Goal: Task Accomplishment & Management: Use online tool/utility

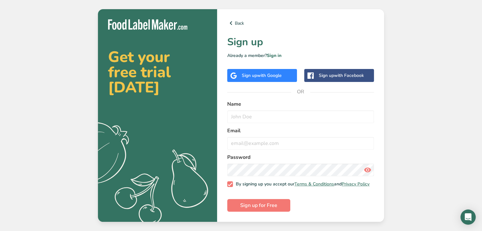
click at [277, 74] on span "with Google" at bounding box center [269, 76] width 25 height 6
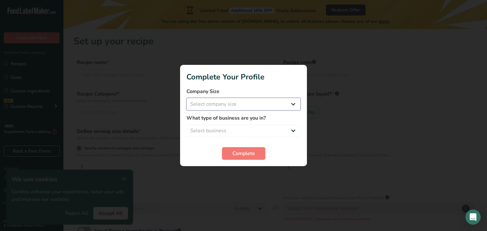
drag, startPoint x: 272, startPoint y: 103, endPoint x: 266, endPoint y: 106, distance: 6.2
click at [272, 103] on select "Select company size Fewer than 10 Employees 10 to 50 Employees 51 to 500 Employ…" at bounding box center [243, 104] width 114 height 13
select select "1"
click at [186, 98] on select "Select company size Fewer than 10 Employees 10 to 50 Employees 51 to 500 Employ…" at bounding box center [243, 104] width 114 height 13
click at [265, 127] on select "Select business Packaged Food Manufacturer Restaurant & Cafe Bakery Meal Plans …" at bounding box center [243, 131] width 114 height 13
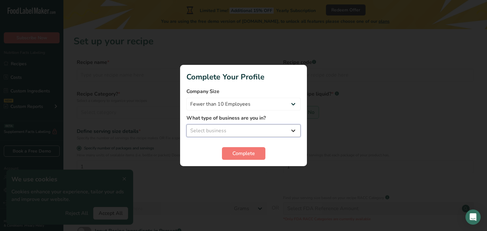
select select "2"
click at [186, 125] on select "Select business Packaged Food Manufacturer Restaurant & Cafe Bakery Meal Plans …" at bounding box center [243, 131] width 114 height 13
click at [257, 155] on button "Complete" at bounding box center [243, 153] width 43 height 13
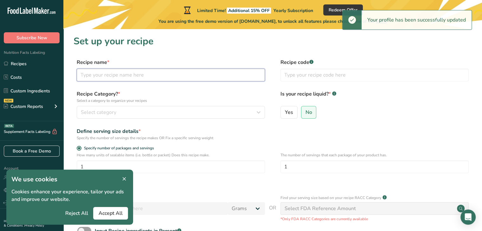
click at [130, 78] on input "text" at bounding box center [171, 75] width 188 height 13
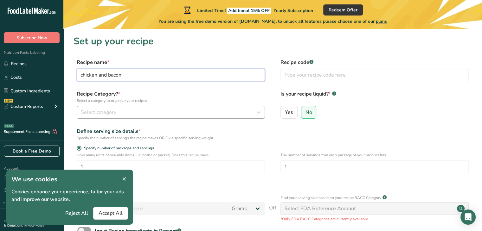
type input "chicken and bacon"
click at [136, 113] on div "Select category" at bounding box center [169, 113] width 176 height 8
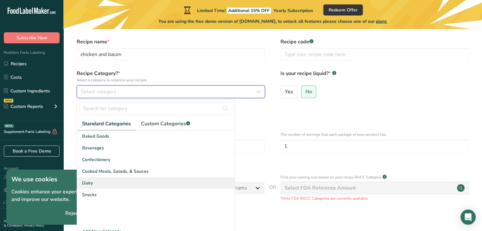
scroll to position [32, 0]
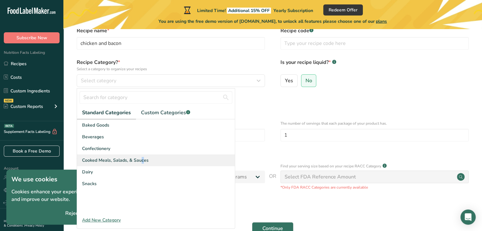
click at [111, 164] on div "Cooked Meals, Salads, & Sauces" at bounding box center [156, 161] width 158 height 12
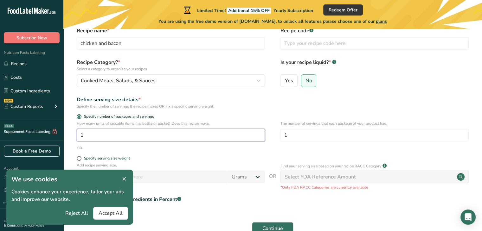
click at [239, 140] on input "1" at bounding box center [171, 135] width 188 height 13
click at [108, 212] on span "Accept All" at bounding box center [111, 214] width 24 height 8
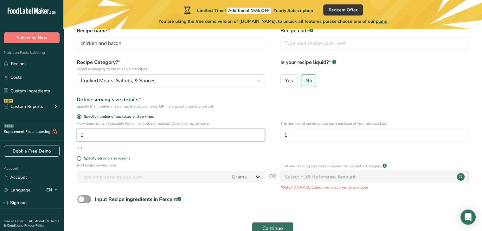
click at [123, 137] on input "1" at bounding box center [171, 135] width 188 height 13
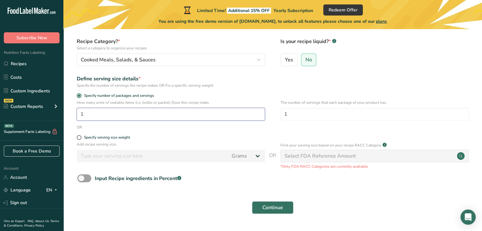
scroll to position [63, 0]
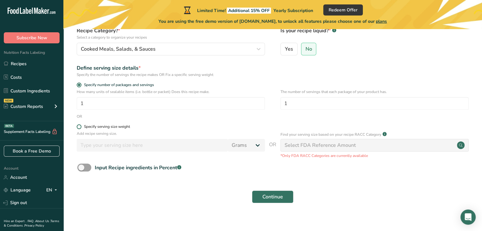
click at [79, 127] on span at bounding box center [79, 127] width 5 height 5
click at [79, 127] on input "Specify serving size weight" at bounding box center [79, 127] width 4 height 4
radio input "true"
radio input "false"
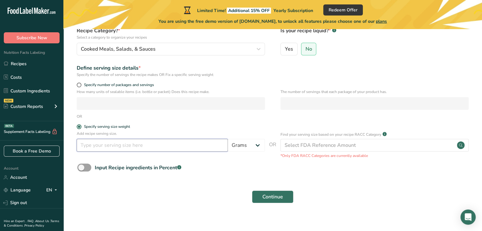
click at [90, 148] on input "number" at bounding box center [152, 145] width 151 height 13
type input "30"
click at [422, 92] on p "The number of servings that each package of your product has." at bounding box center [374, 92] width 188 height 6
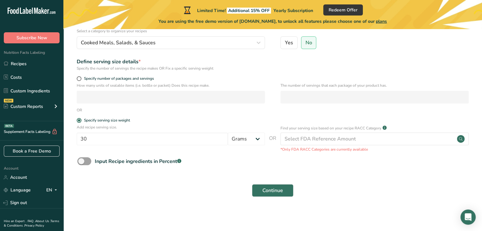
scroll to position [70, 0]
click at [279, 192] on span "Continue" at bounding box center [272, 191] width 21 height 8
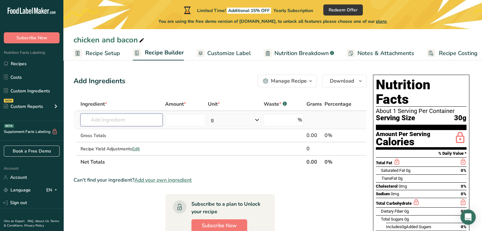
click at [141, 119] on input "text" at bounding box center [121, 120] width 82 height 13
click at [109, 52] on span "Recipe Setup" at bounding box center [103, 53] width 35 height 9
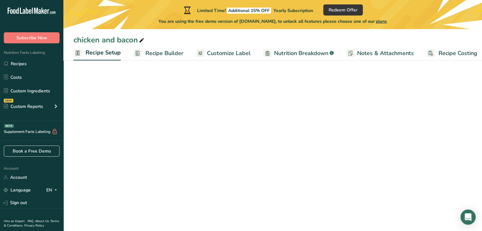
scroll to position [0, 2]
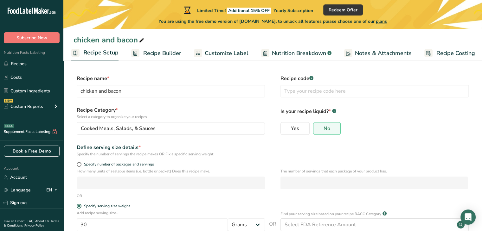
click at [143, 38] on icon at bounding box center [142, 40] width 6 height 9
type input "c"
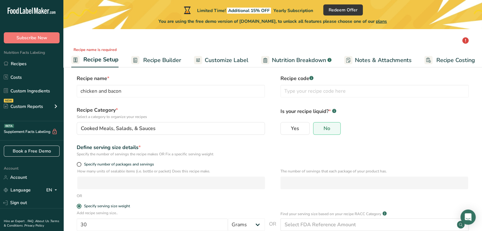
click at [130, 99] on div "Recipe name * chicken and bacon Recipe code .a-a{fill:#347362;}.b-a{fill:#fff;}" at bounding box center [273, 88] width 398 height 27
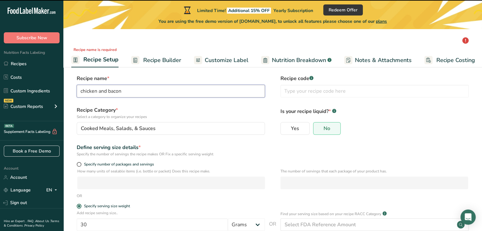
click at [128, 95] on input "chicken and bacon" at bounding box center [171, 91] width 188 height 13
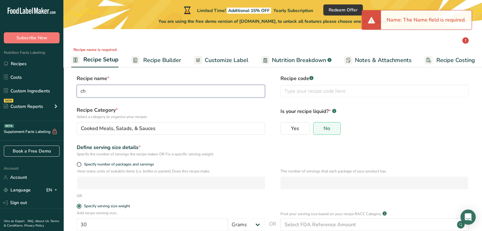
type input "c"
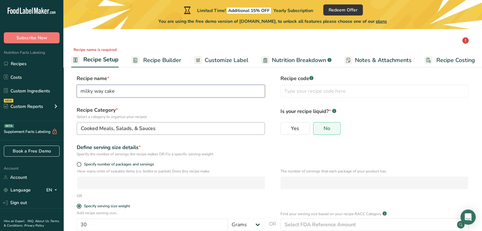
type input "milky way cake"
click at [132, 128] on span "Cooked Meals, Salads, & Sauces" at bounding box center [118, 129] width 75 height 8
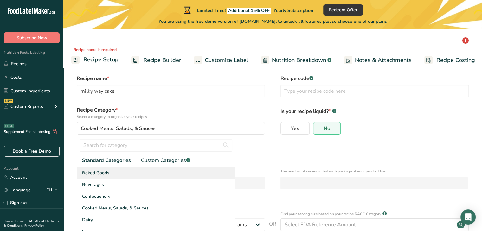
click at [114, 172] on div "Baked Goods" at bounding box center [156, 173] width 158 height 12
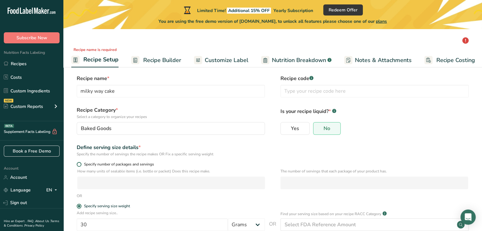
click at [78, 163] on span at bounding box center [79, 164] width 5 height 5
click at [78, 163] on input "Specify number of packages and servings" at bounding box center [79, 165] width 4 height 4
radio input "true"
radio input "false"
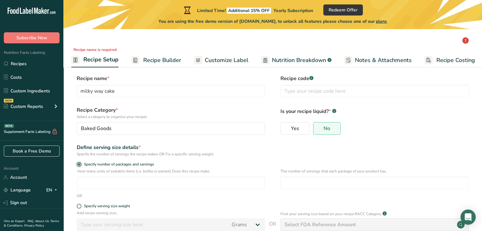
scroll to position [32, 0]
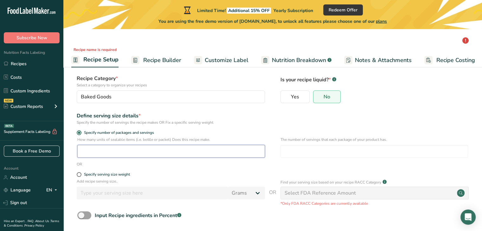
click at [95, 152] on input "number" at bounding box center [171, 151] width 188 height 13
click at [80, 174] on span at bounding box center [79, 174] width 5 height 5
click at [80, 174] on input "Specify serving size weight" at bounding box center [79, 175] width 4 height 4
radio input "true"
radio input "false"
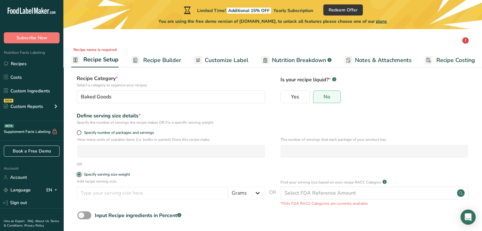
scroll to position [61, 0]
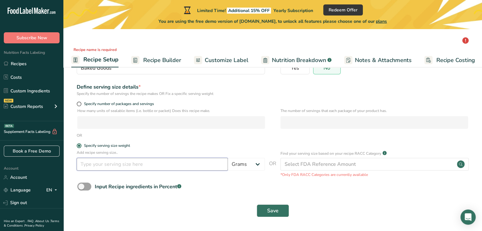
click at [148, 161] on input "number" at bounding box center [152, 164] width 151 height 13
type input "100"
click at [221, 186] on div "Input Recipe ingredients in Percent .a-a{fill:#347362;}.b-a{fill:#fff;}" at bounding box center [273, 189] width 398 height 13
click at [80, 103] on span at bounding box center [79, 104] width 5 height 5
click at [80, 103] on input "Specify number of packages and servings" at bounding box center [79, 104] width 4 height 4
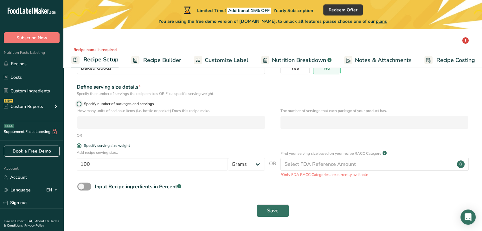
radio input "true"
radio input "false"
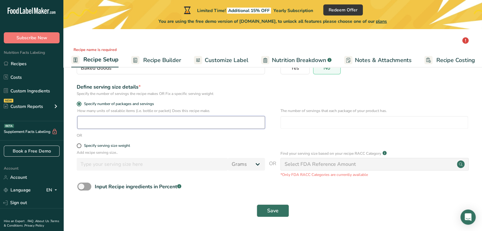
click at [86, 117] on input "number" at bounding box center [171, 122] width 188 height 13
type input "12"
click at [270, 209] on span "Save" at bounding box center [272, 211] width 11 height 8
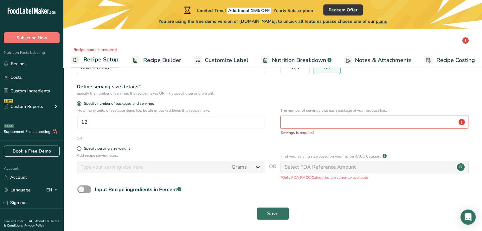
click at [303, 124] on input "number" at bounding box center [374, 122] width 188 height 13
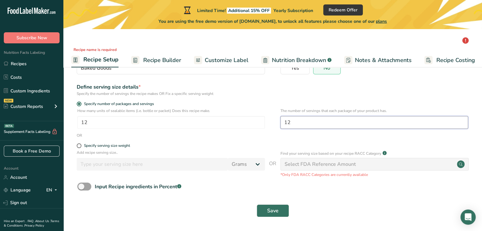
click at [304, 121] on input "12" at bounding box center [374, 122] width 188 height 13
type input "12"
click at [278, 207] on span "Save" at bounding box center [272, 211] width 11 height 8
click at [295, 205] on div "Save" at bounding box center [272, 211] width 391 height 13
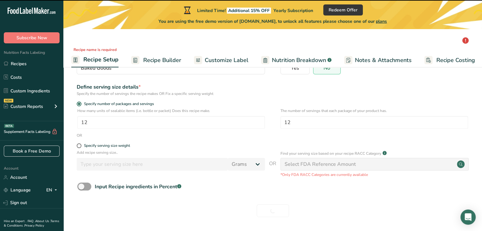
type input "milky way cake"
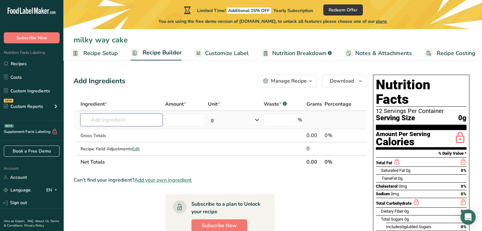
click at [127, 118] on input "text" at bounding box center [121, 120] width 82 height 13
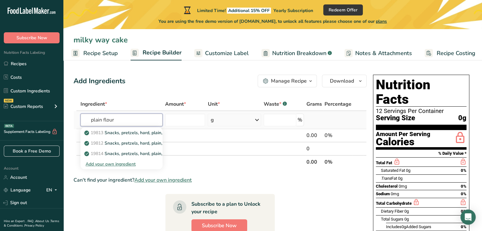
click at [103, 118] on input "plain flour" at bounding box center [121, 120] width 82 height 13
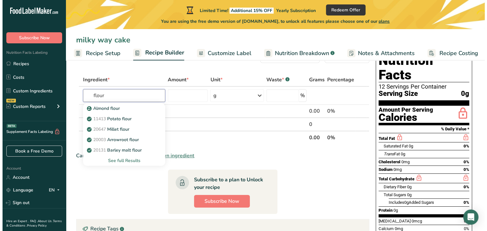
scroll to position [32, 0]
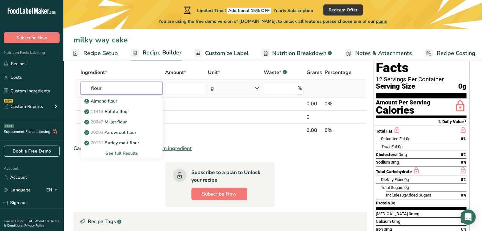
type input "flour"
click at [127, 154] on div "See full Results" at bounding box center [122, 153] width 72 height 7
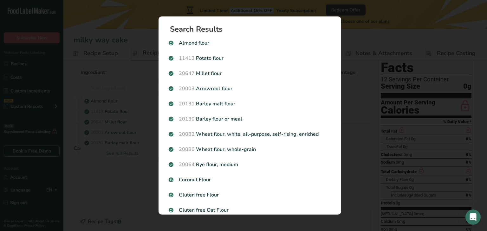
scroll to position [0, 1]
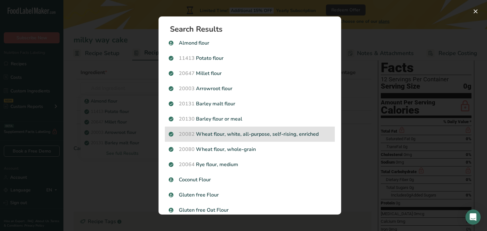
click at [276, 132] on p "20082 Wheat flour, white, all-purpose, self-rising, enriched" at bounding box center [250, 135] width 162 height 8
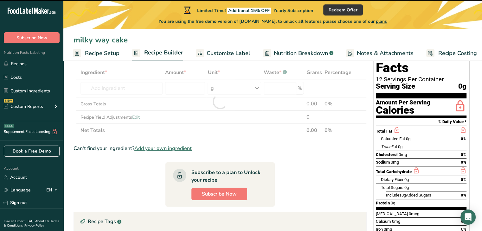
type input "0"
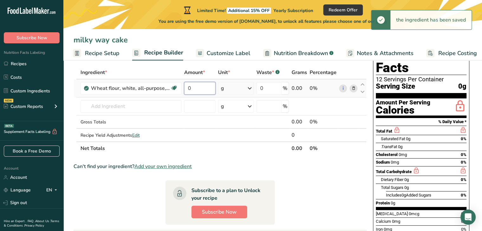
click at [198, 87] on input "0" at bounding box center [200, 88] width 32 height 13
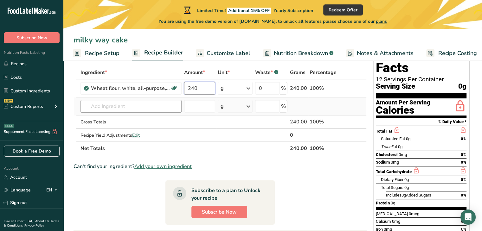
type input "240"
click at [107, 106] on div "Ingredient * Amount * Unit * Waste * .a-a{fill:#347362;}.b-a{fill:#fff;} Grams …" at bounding box center [220, 110] width 293 height 89
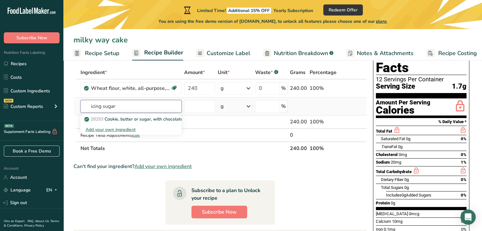
click at [102, 104] on input "icing sugar" at bounding box center [130, 106] width 101 height 13
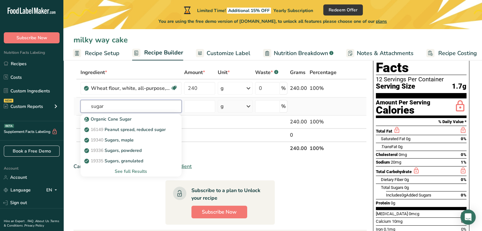
type input "sugar"
click at [136, 170] on div "See full Results" at bounding box center [131, 171] width 91 height 7
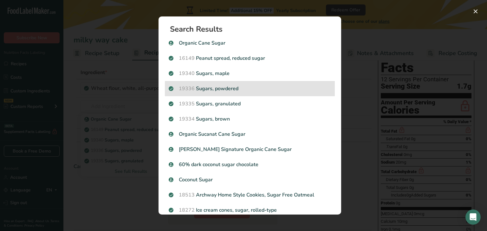
click at [228, 88] on p "19336 Sugars, powdered" at bounding box center [250, 89] width 162 height 8
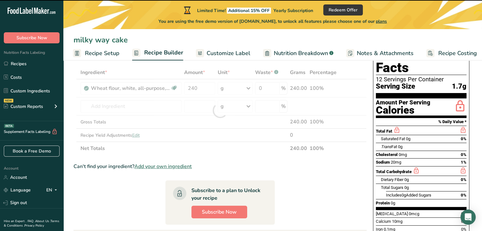
type input "0"
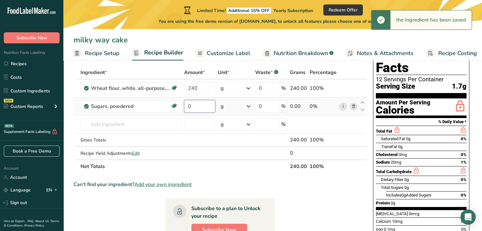
click at [197, 106] on input "0" at bounding box center [199, 106] width 31 height 13
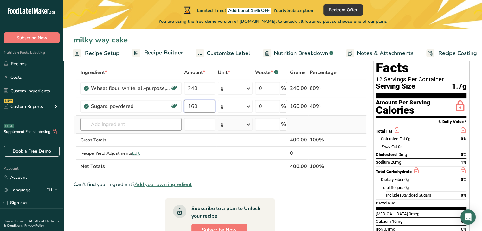
type input "160"
click at [127, 126] on div "Ingredient * Amount * Unit * Waste * .a-a{fill:#347362;}.b-a{fill:#fff;} Grams …" at bounding box center [220, 119] width 293 height 107
type input "i"
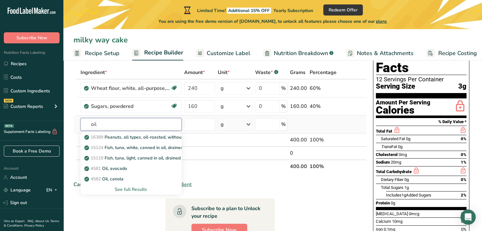
type input "oil"
click at [133, 191] on div "See full Results" at bounding box center [131, 189] width 91 height 7
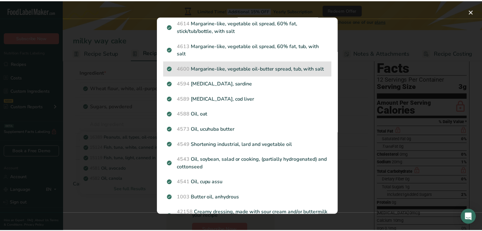
scroll to position [724, 0]
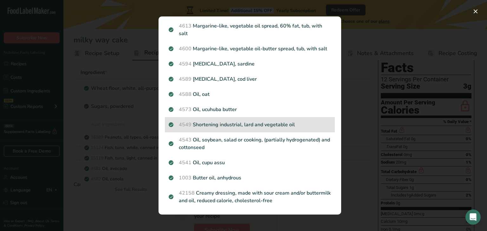
click at [301, 126] on p "4549 Shortening industrial, lard and vegetable oil" at bounding box center [250, 125] width 162 height 8
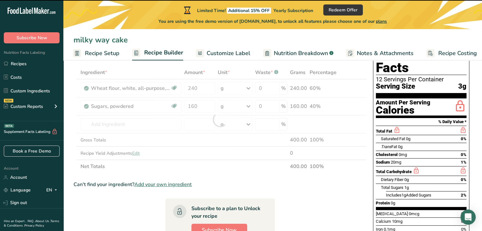
type input "0"
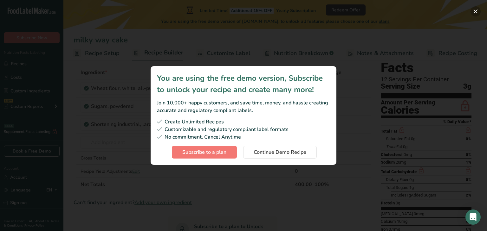
click at [474, 10] on button "Subscription modal" at bounding box center [475, 11] width 10 height 10
